Goal: Task Accomplishment & Management: Complete application form

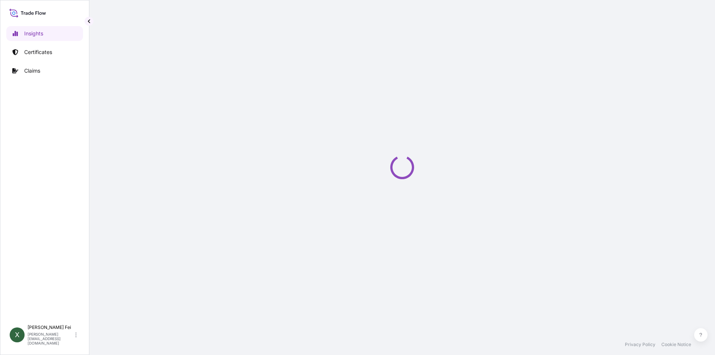
select select "2025"
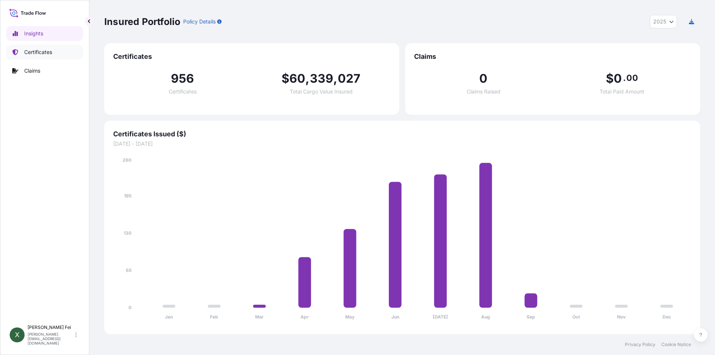
click at [47, 53] on p "Certificates" at bounding box center [38, 51] width 28 height 7
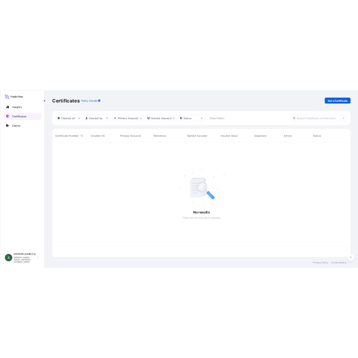
scroll to position [228, 591]
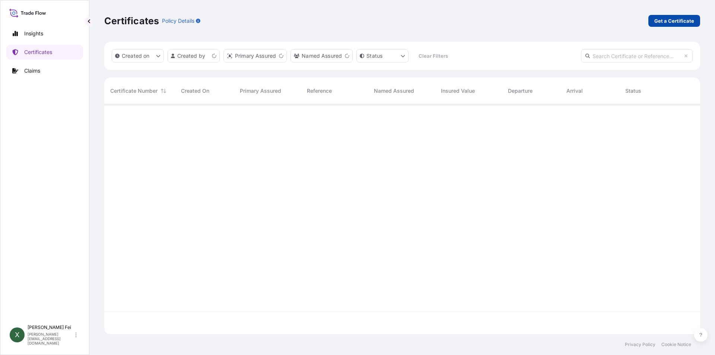
click at [680, 23] on p "Get a Certificate" at bounding box center [675, 20] width 40 height 7
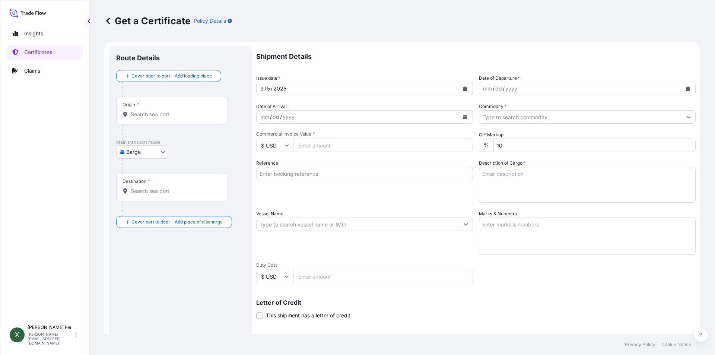
click at [131, 152] on body "Insights Certificates Claims X Xiaoyan Fei xiaoyan.fei@boluo-logistics.com Get …" at bounding box center [357, 177] width 715 height 355
click at [157, 213] on span "Ocean Vessel" at bounding box center [146, 211] width 33 height 7
select select "Ocean Vessel"
click at [141, 121] on div "Origin *" at bounding box center [172, 114] width 112 height 28
click at [141, 121] on input "Origin *" at bounding box center [175, 117] width 88 height 7
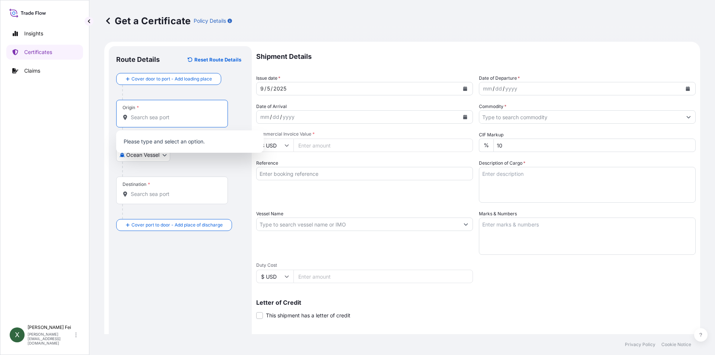
paste input "SHANGHAI"
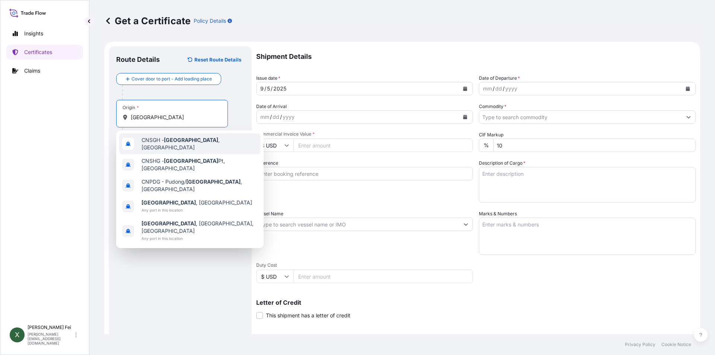
click at [158, 142] on span "CNSGH - Shanghai , China" at bounding box center [200, 143] width 116 height 15
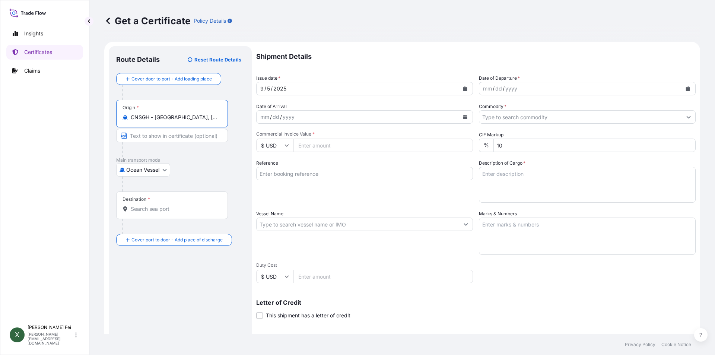
type input "CNSGH - Shanghai, China"
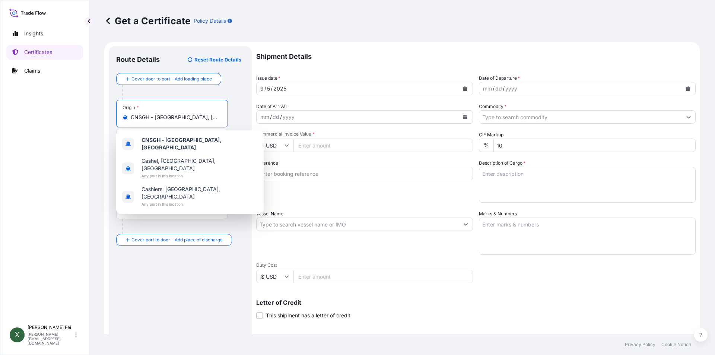
click at [179, 211] on input "Destination *" at bounding box center [175, 208] width 88 height 7
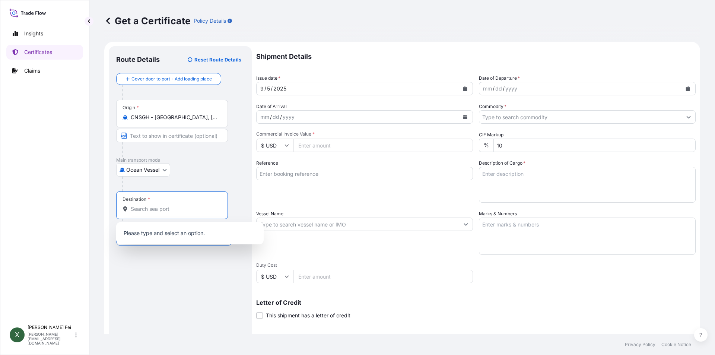
paste input "JAKARTA"
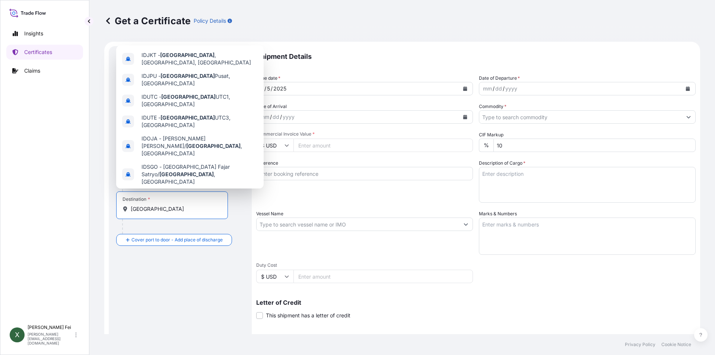
click at [184, 192] on span "Jakarta , Indonesia" at bounding box center [197, 195] width 111 height 7
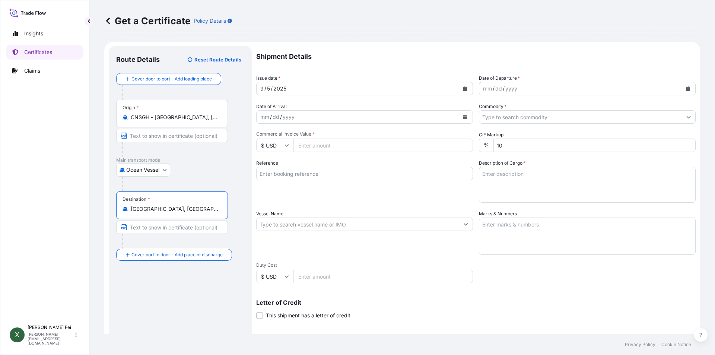
type input "Jakarta, Indonesia"
click at [466, 88] on button "Calendar" at bounding box center [465, 89] width 12 height 12
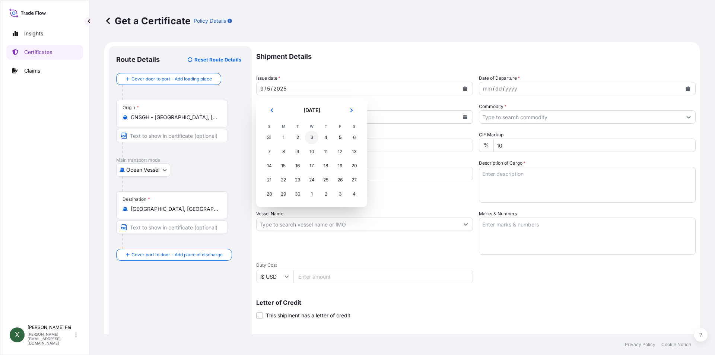
click at [307, 137] on div "3" at bounding box center [311, 137] width 13 height 13
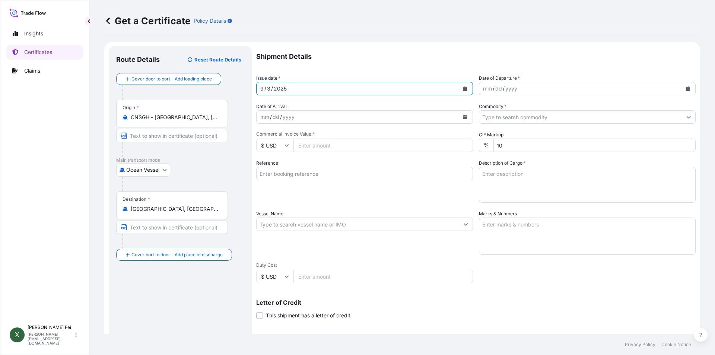
click at [686, 91] on icon "Calendar" at bounding box center [688, 88] width 4 height 4
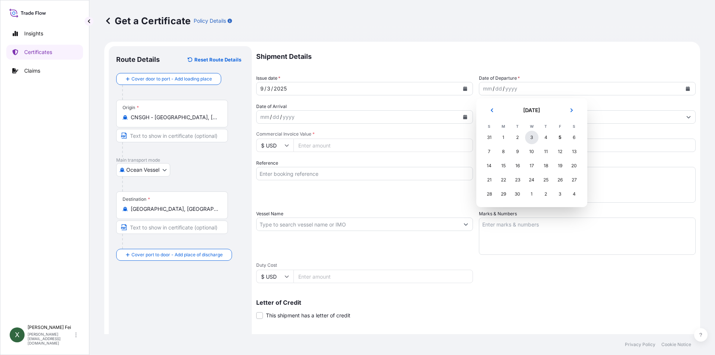
click at [528, 137] on div "3" at bounding box center [531, 137] width 13 height 13
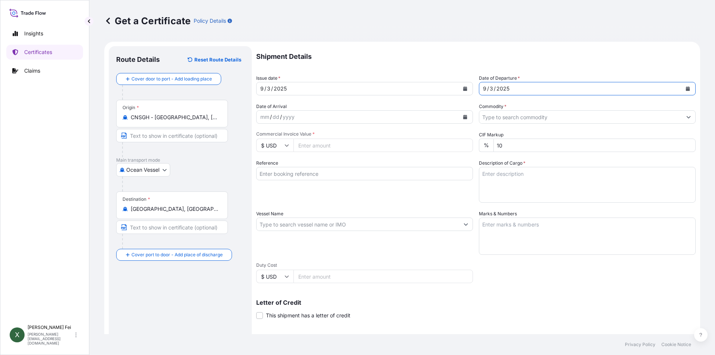
click at [509, 119] on input "Commodity *" at bounding box center [581, 116] width 203 height 13
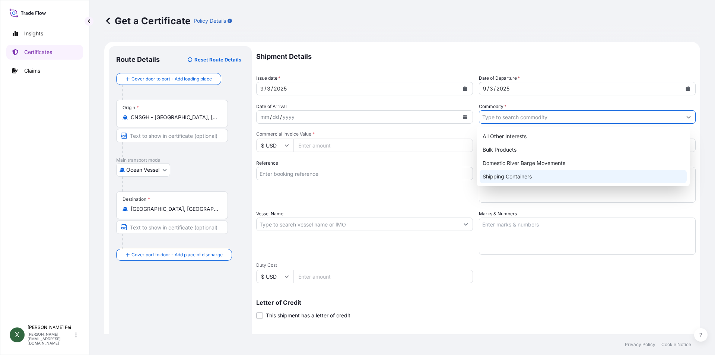
click at [501, 183] on div "All Other Interests Bulk Products Domestic River Barge Movements Shipping Conta…" at bounding box center [583, 157] width 213 height 60
click at [508, 119] on input "Commodity *" at bounding box center [581, 116] width 203 height 13
click at [504, 177] on div "Shipping Containers" at bounding box center [584, 176] width 208 height 13
type input "Shipping Containers"
click at [331, 151] on input "Commercial Invoice Value *" at bounding box center [384, 145] width 180 height 13
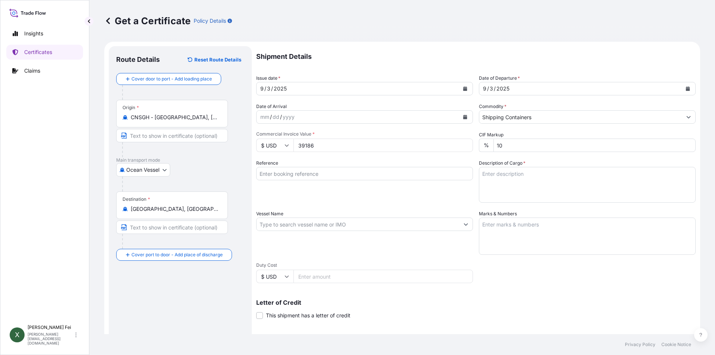
type input "39186"
click at [397, 194] on div "Reference" at bounding box center [364, 180] width 217 height 43
click at [327, 175] on input "Reference" at bounding box center [364, 173] width 217 height 13
paste input "CPL0354522"
type input "CPL0354522"
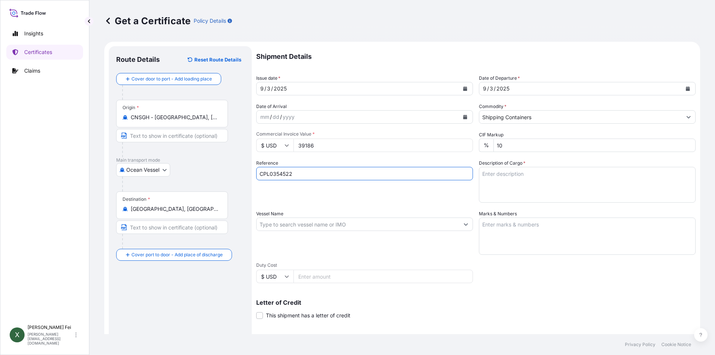
click at [553, 189] on textarea "Description of Cargo *" at bounding box center [587, 185] width 217 height 36
paste textarea "13 PALLETS"
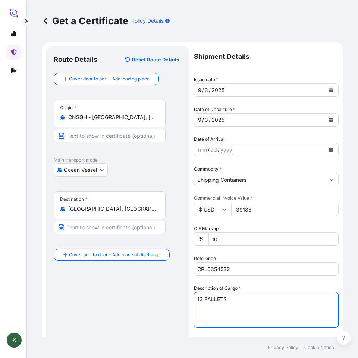
click at [241, 305] on textarea "13 PALLETS" at bounding box center [266, 310] width 145 height 36
paste textarea "CARBOPOL(R) AQUA SF-1"
click at [270, 306] on textarea "13 PALLETS CARBOPOL(R) AQUA SF-1" at bounding box center [266, 310] width 145 height 36
paste textarea "POLYMER, 55G PL OH D"
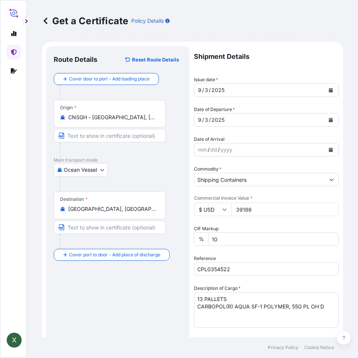
click at [327, 306] on textarea "13 PALLETS CARBOPOL(R) AQUA SF-1 POLYMER, 55G PL OH D" at bounding box center [266, 310] width 145 height 36
paste textarea "HS CODE:3906.90"
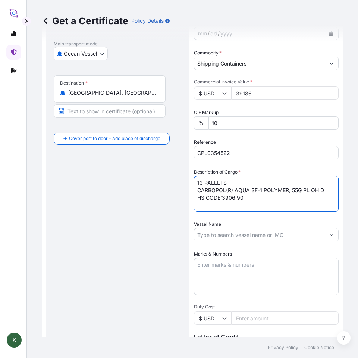
scroll to position [135, 0]
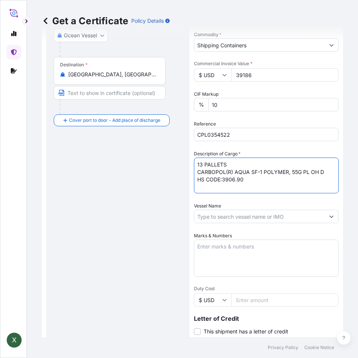
type textarea "13 PALLETS CARBOPOL(R) AQUA SF-1 POLYMER, 55G PL OH D HS CODE:3906.90"
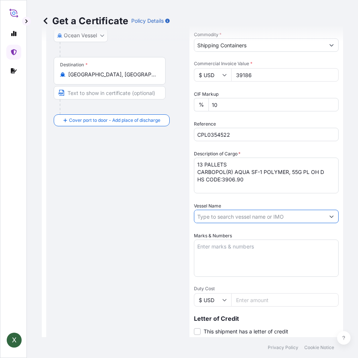
click at [230, 213] on input "Vessel Name" at bounding box center [259, 216] width 130 height 13
paste input "ZHONG GU JI NAN"
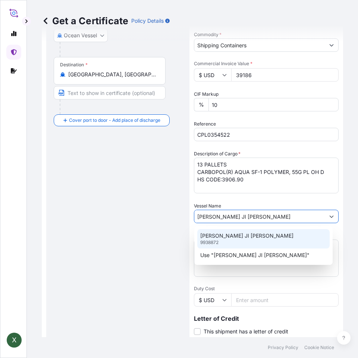
click at [251, 238] on div "ZHONG GU JI NAN 9938872" at bounding box center [263, 238] width 132 height 19
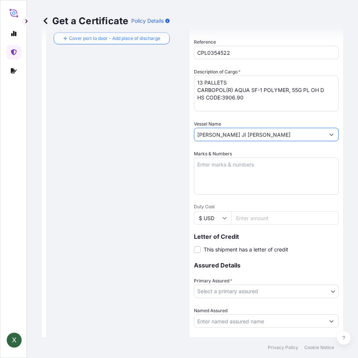
scroll to position [271, 0]
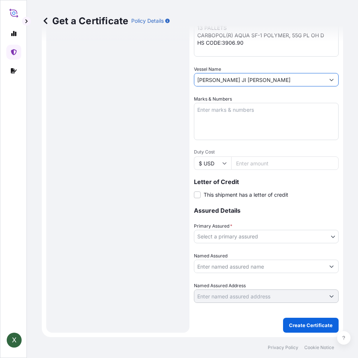
type input "ZHONG GU JI NAN"
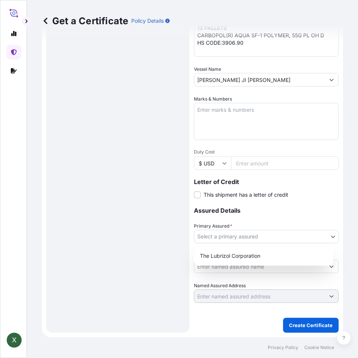
click at [240, 241] on body "0 options available. 2 options available. X Get a Certificate Policy Details Ro…" at bounding box center [179, 179] width 358 height 358
click at [239, 259] on div "The Lubrizol Corporation" at bounding box center [263, 255] width 133 height 13
select select "31566"
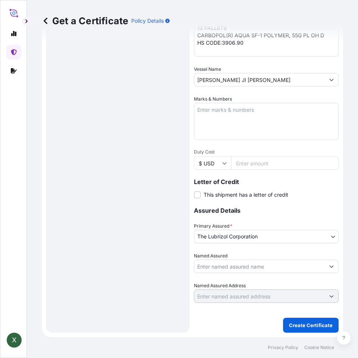
click at [236, 269] on input "Named Assured" at bounding box center [259, 266] width 130 height 13
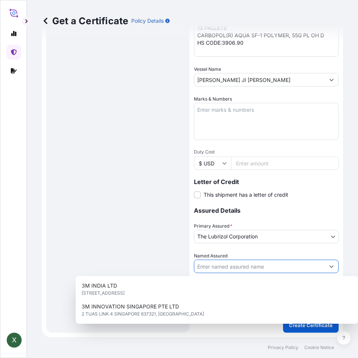
paste input "PT VISICHEM INTIPRIMA"
type input "PT VISICHEM INTIPRIMA"
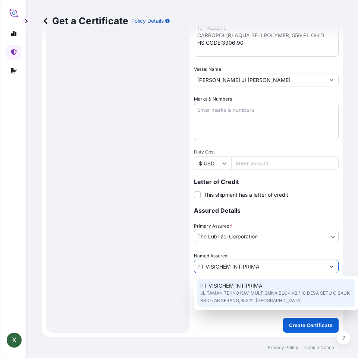
click at [246, 296] on span "JL TAMAN TEKNO KAV. MULTIGUNA BLOK K2 / 10 DESA SETU CISAUK BSD-TANGERANG, 1532…" at bounding box center [276, 296] width 152 height 15
type input "JL TAMAN TEKNO KAV. MULTIGUNA BLOK K2 / 10 DESA SETU CISAUK BSD-TANGERANG"
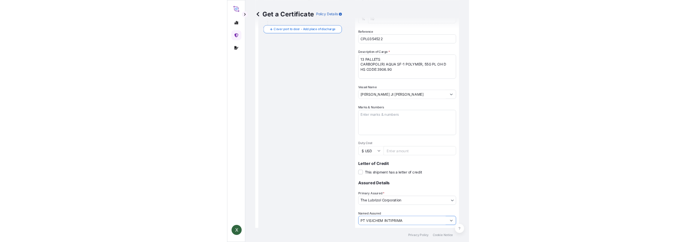
scroll to position [171, 0]
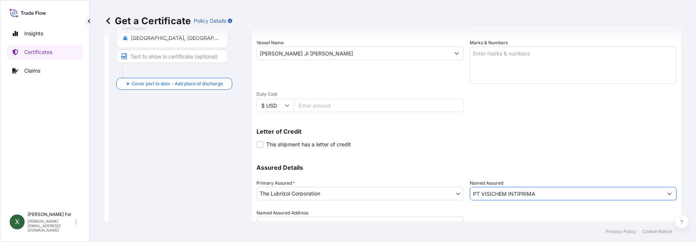
type input "PT VISICHEM INTIPRIMA"
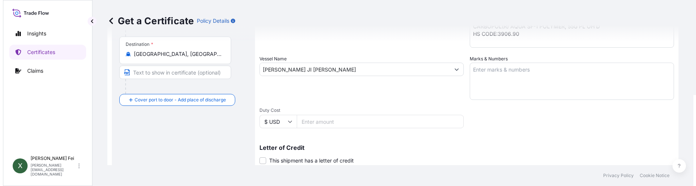
scroll to position [157, 0]
click at [528, 79] on textarea "Marks & Numbers" at bounding box center [568, 78] width 204 height 37
paste textarea "PT VISICHEM"
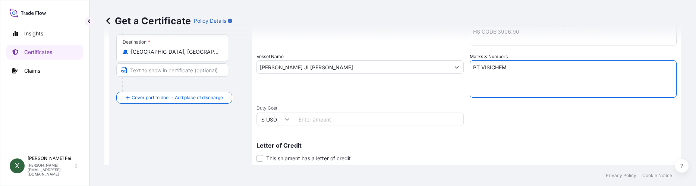
paste textarea "INTIPRIMA"
paste textarea "PO# VIP-2025"
click at [516, 89] on textarea "PT VISICHEM INTIPRIMA PO# VIP-2025" at bounding box center [572, 78] width 207 height 37
paste textarea "/VII/257"
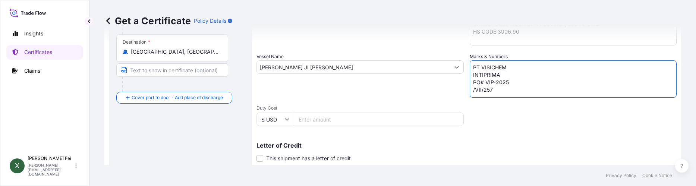
paste textarea "JAKARTA"
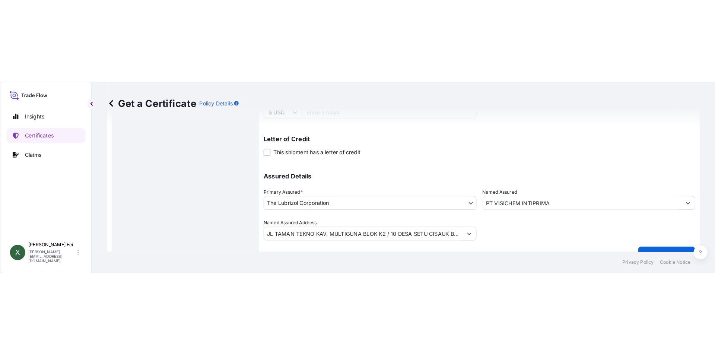
scroll to position [262, 0]
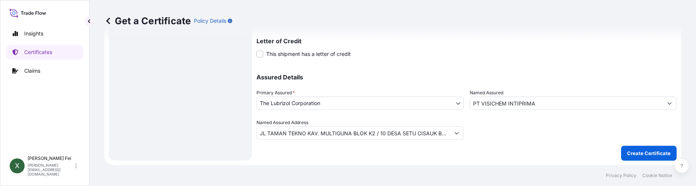
type textarea "PT VISICHEM INTIPRIMA PO# VIP-2025 /VII/257 JAKARTA"
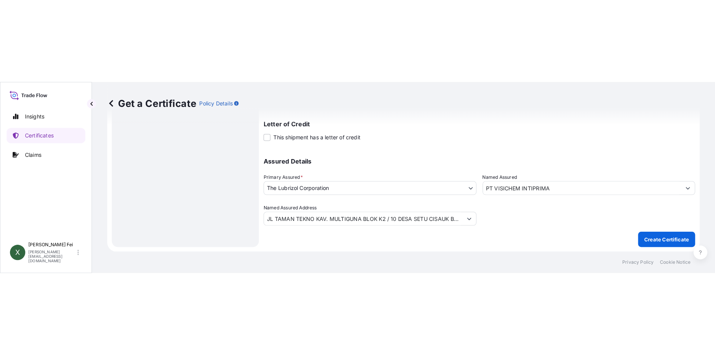
scroll to position [92, 0]
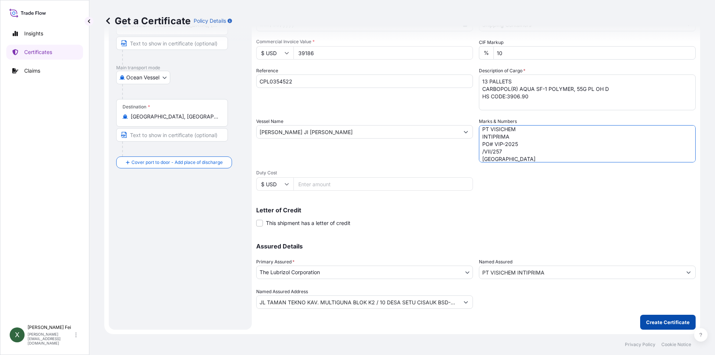
click at [674, 320] on p "Create Certificate" at bounding box center [668, 322] width 44 height 7
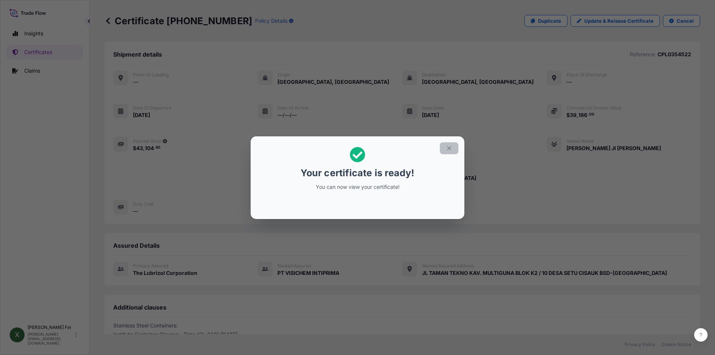
click at [450, 150] on icon "button" at bounding box center [449, 148] width 7 height 7
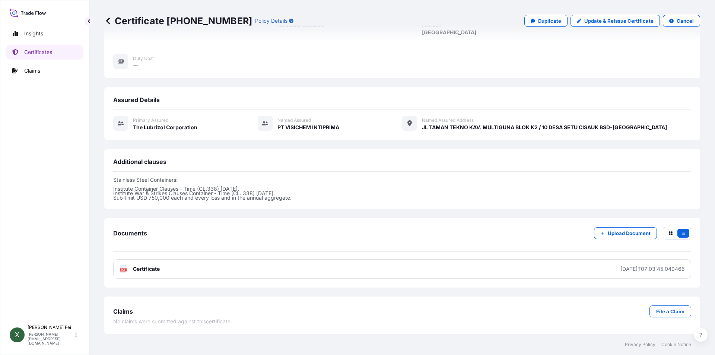
scroll to position [146, 0]
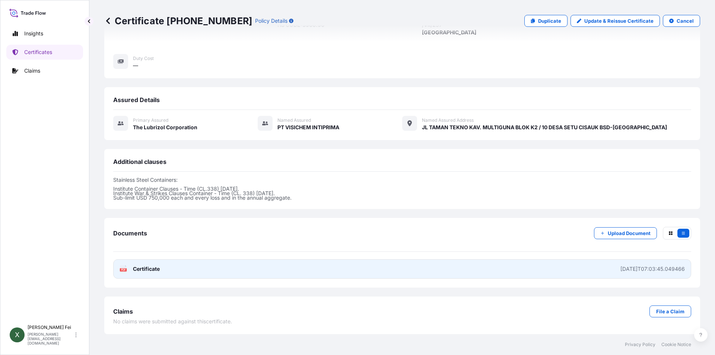
click at [474, 270] on link "PDF Certificate 2025-09-05T07:03:45.049466" at bounding box center [402, 268] width 578 height 19
